Goal: Information Seeking & Learning: Learn about a topic

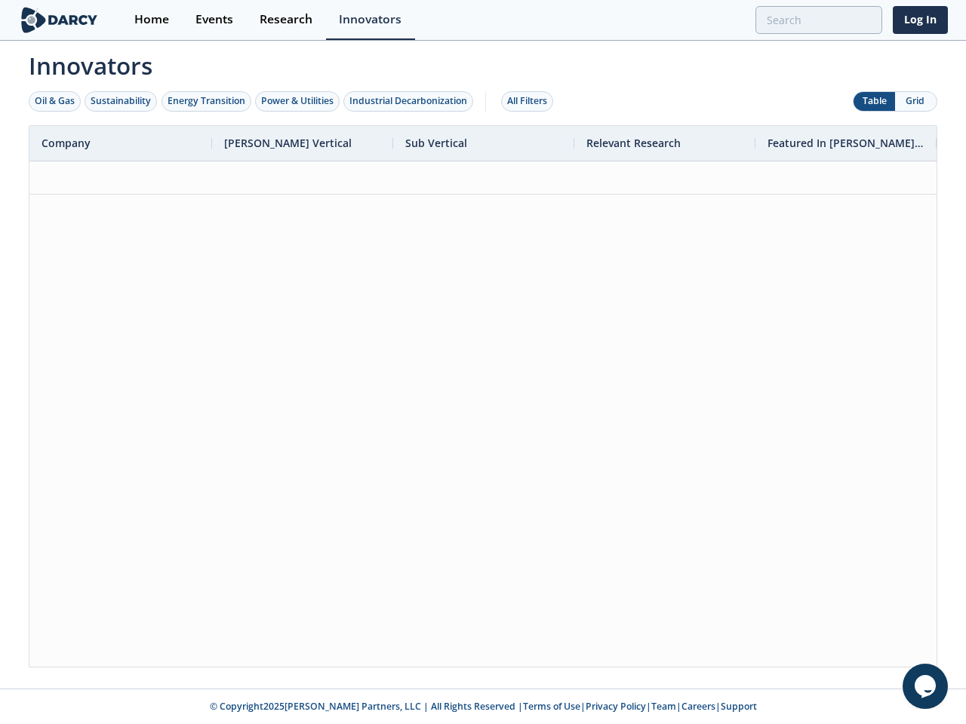
click at [55, 101] on div "Oil & Gas" at bounding box center [55, 101] width 40 height 14
click at [121, 101] on div "Sustainability" at bounding box center [121, 101] width 60 height 14
click at [207, 101] on div "Energy Transition" at bounding box center [206, 101] width 78 height 14
click at [299, 101] on div "Power & Utilities" at bounding box center [297, 101] width 72 height 14
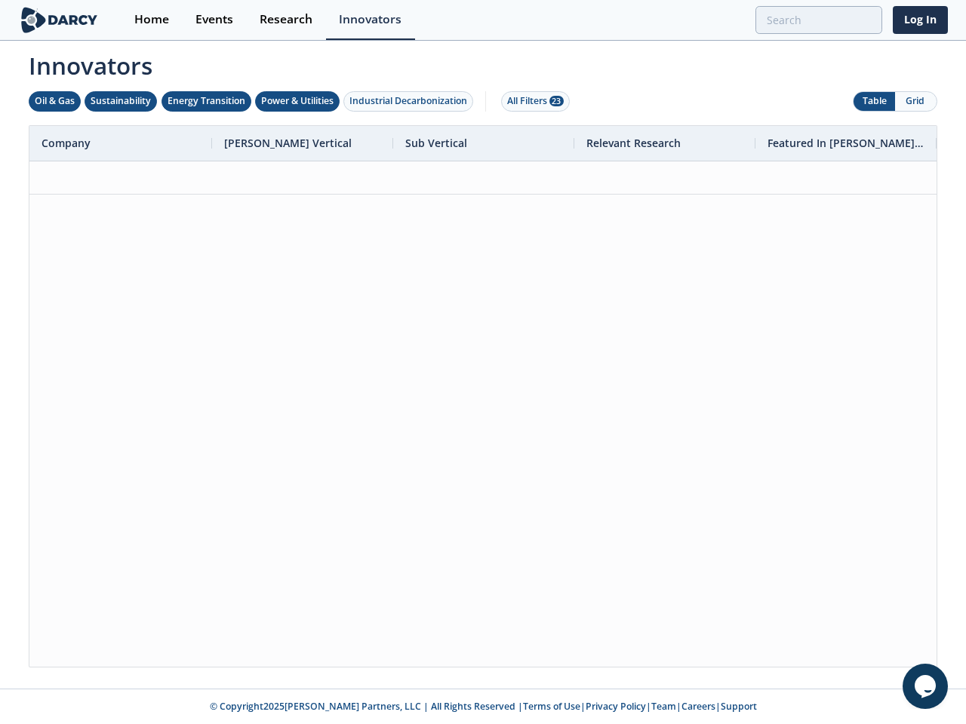
click at [411, 101] on div "Industrial Decarbonization" at bounding box center [408, 101] width 118 height 14
